Goal: Task Accomplishment & Management: Manage account settings

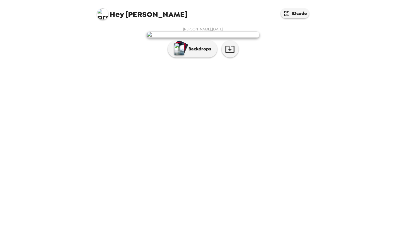
click at [228, 38] on img at bounding box center [203, 35] width 113 height 6
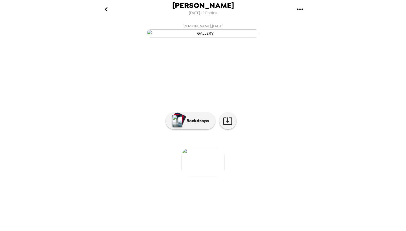
click at [222, 38] on img "button" at bounding box center [203, 33] width 113 height 8
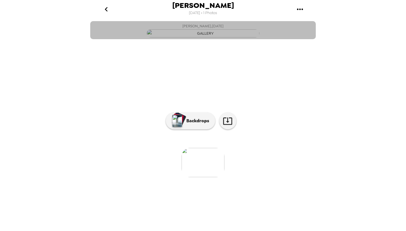
click at [286, 39] on button "[PERSON_NAME] , [DATE]" at bounding box center [203, 30] width 226 height 18
click at [277, 39] on button "[PERSON_NAME] , [DATE]" at bounding box center [203, 30] width 226 height 18
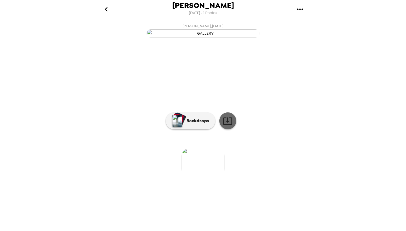
click at [232, 125] on icon at bounding box center [227, 121] width 9 height 7
